Goal: Task Accomplishment & Management: Use online tool/utility

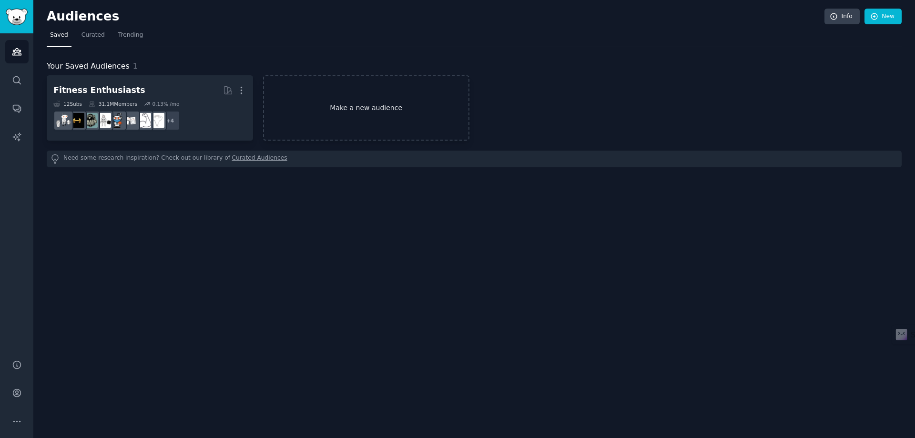
click at [329, 128] on link "Make a new audience" at bounding box center [366, 107] width 206 height 65
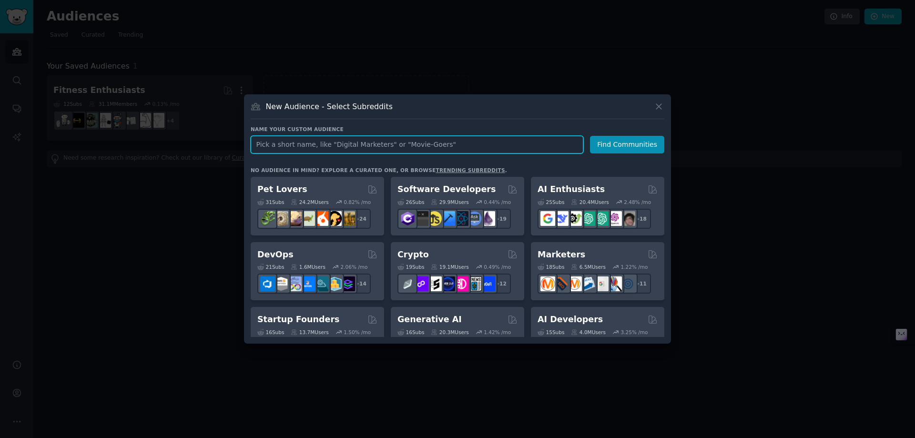
paste input "Solo [DEMOGRAPHIC_DATA] Backpacking"
type input "Solo [DEMOGRAPHIC_DATA] Backpacking"
click at [623, 145] on button "Find Communities" at bounding box center [627, 145] width 74 height 18
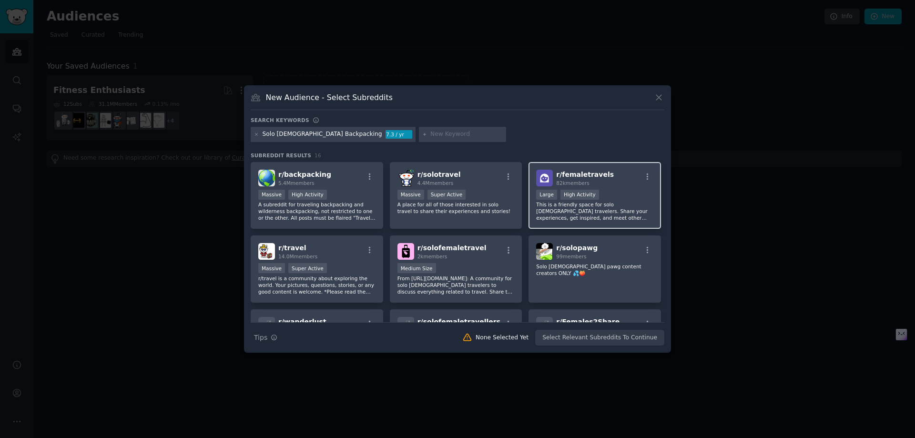
click at [601, 203] on p "This is a friendly space for solo [DEMOGRAPHIC_DATA] travelers. Share your expe…" at bounding box center [594, 211] width 117 height 20
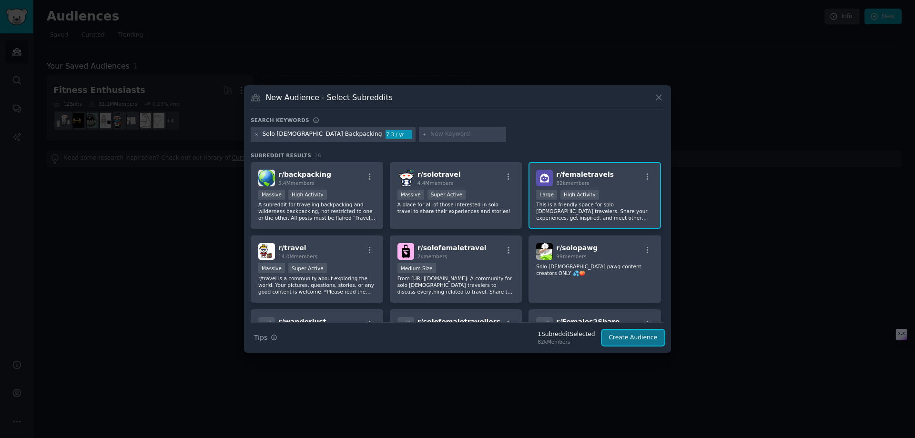
click at [636, 339] on button "Create Audience" at bounding box center [633, 338] width 63 height 16
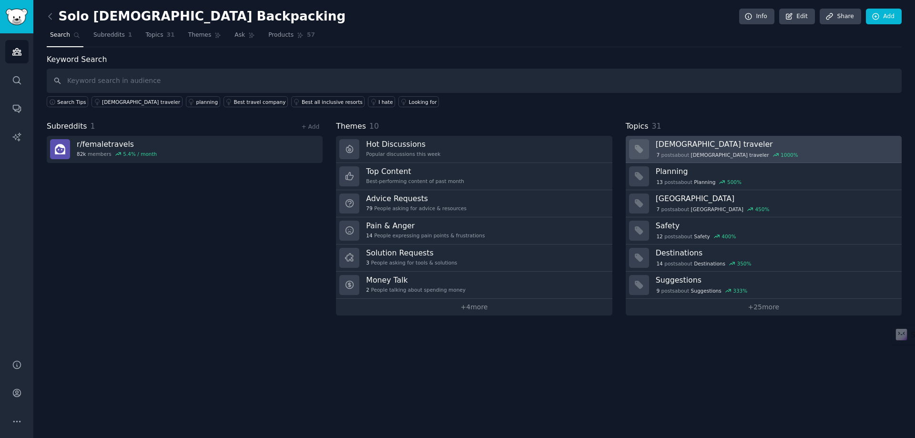
click at [778, 159] on div "7 post s about [DEMOGRAPHIC_DATA] traveler 1000 %" at bounding box center [775, 155] width 239 height 9
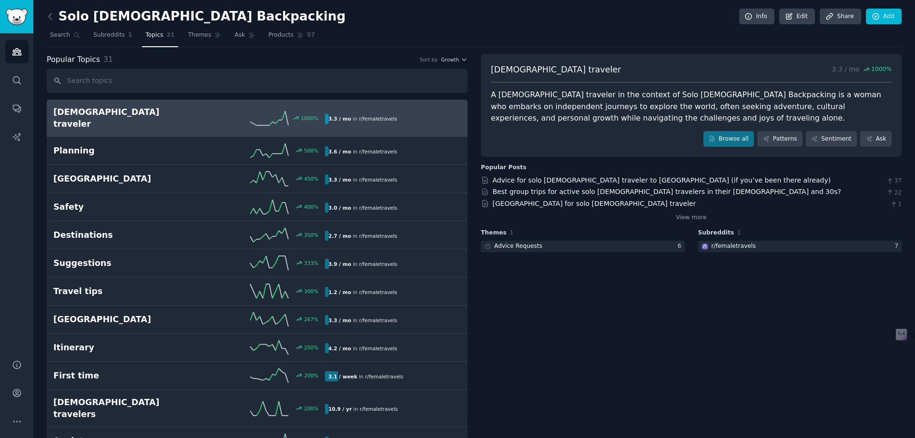
click at [181, 116] on h2 "[DEMOGRAPHIC_DATA] traveler" at bounding box center [121, 117] width 136 height 23
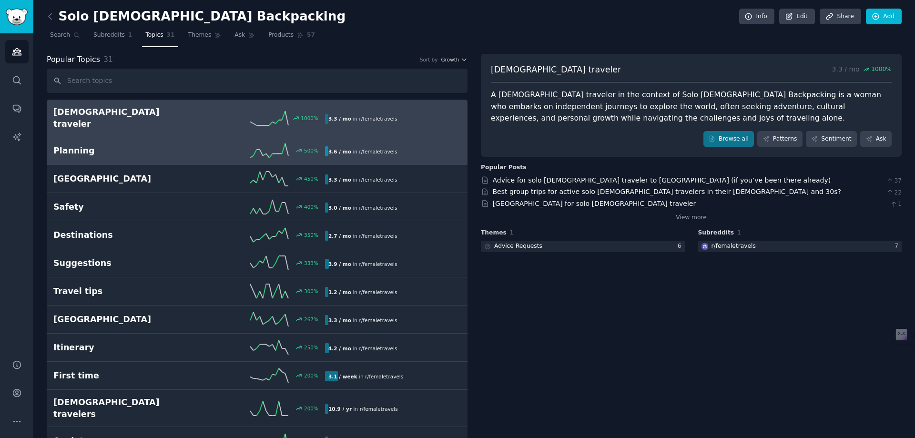
click at [220, 144] on div "500 %" at bounding box center [257, 151] width 136 height 14
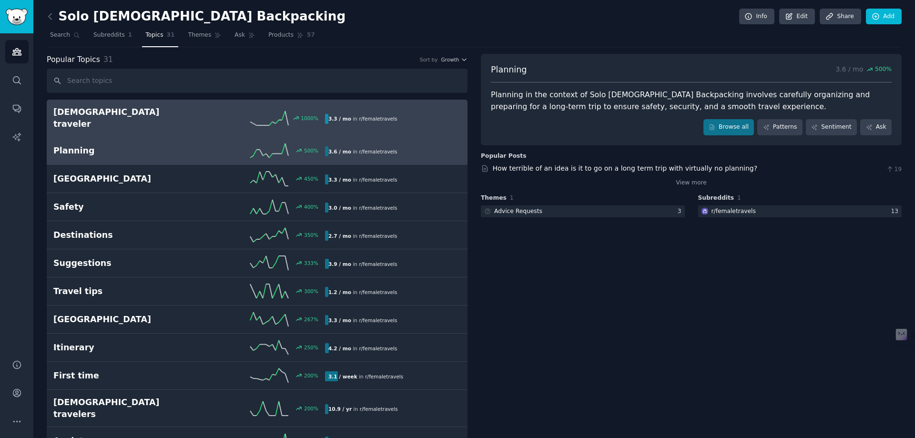
click at [192, 115] on div "1000 %" at bounding box center [257, 118] width 136 height 14
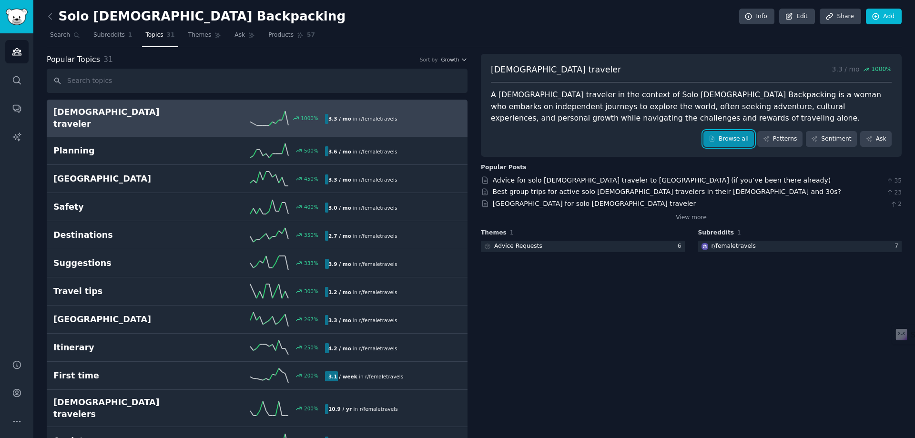
click at [738, 140] on link "Browse all" at bounding box center [729, 139] width 51 height 16
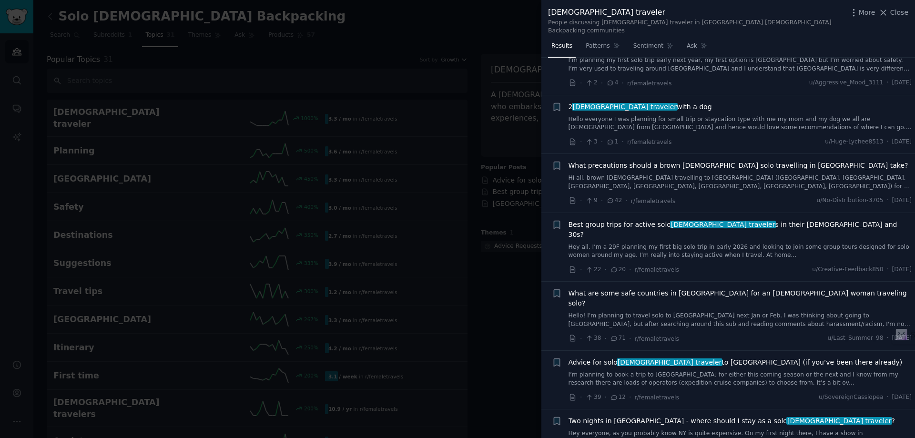
scroll to position [143, 0]
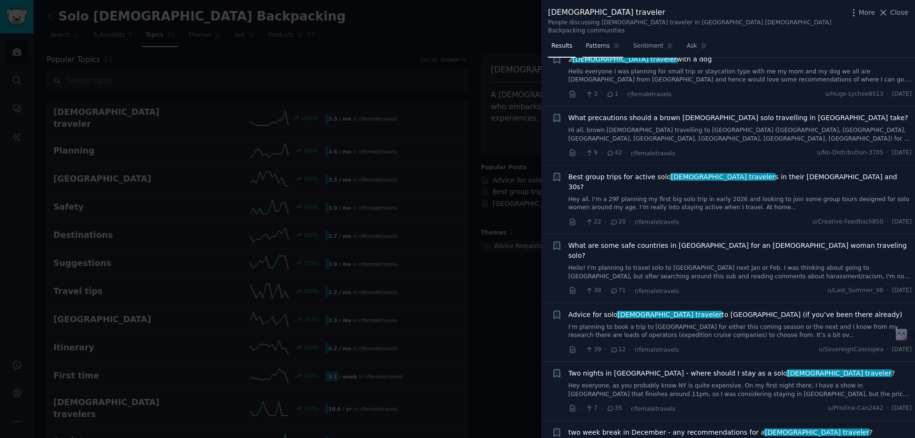
click at [596, 42] on span "Patterns" at bounding box center [598, 46] width 24 height 9
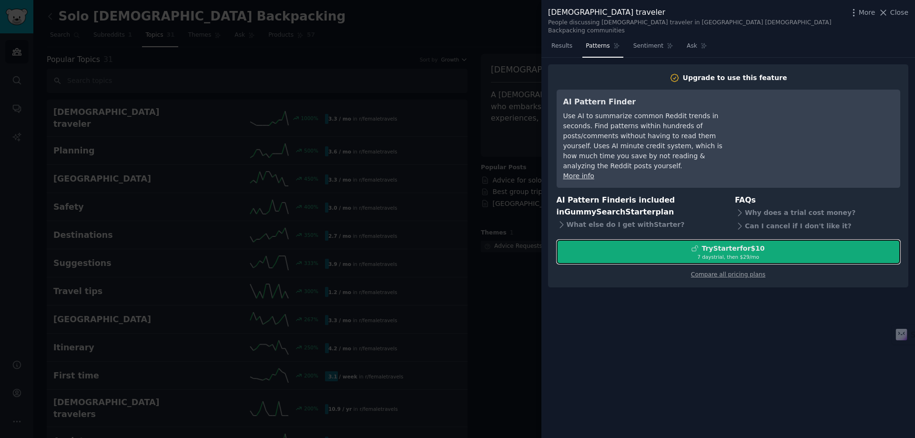
click at [726, 244] on div "Try Starter for $10" at bounding box center [733, 249] width 63 height 10
